Goal: Transaction & Acquisition: Purchase product/service

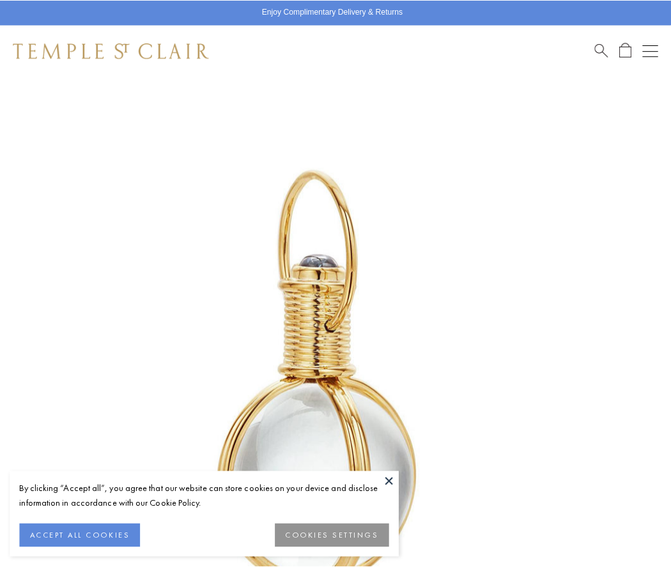
scroll to position [331, 0]
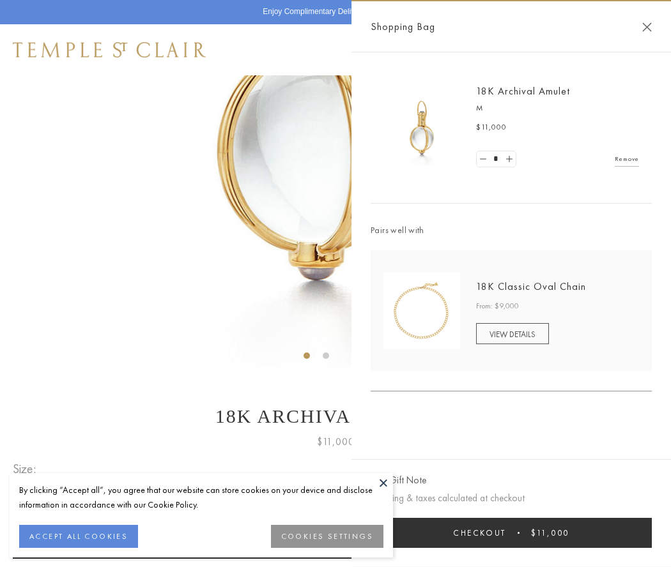
click at [511, 533] on button "Checkout $11,000" at bounding box center [510, 533] width 281 height 30
